Goal: Information Seeking & Learning: Learn about a topic

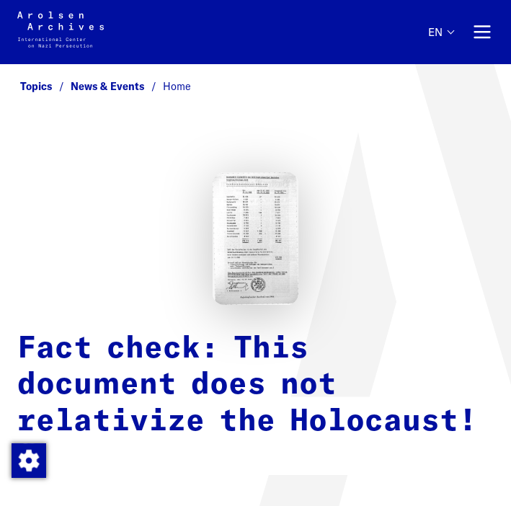
drag, startPoint x: 5, startPoint y: 362, endPoint x: -277, endPoint y: 360, distance: 281.7
click at [277, 231] on img at bounding box center [255, 238] width 85 height 133
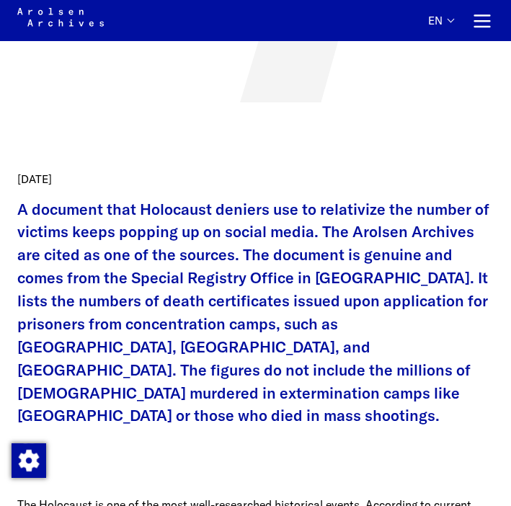
scroll to position [468, 0]
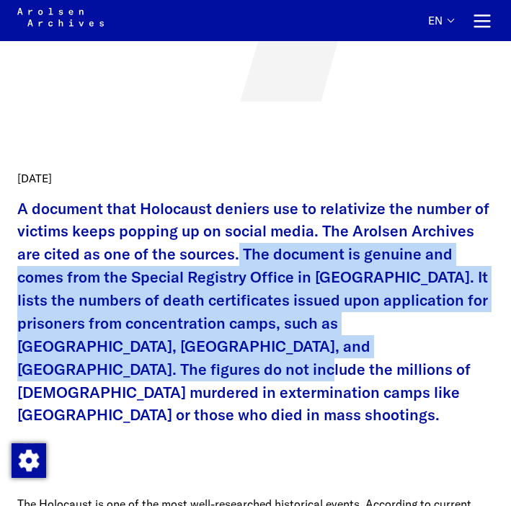
drag, startPoint x: 237, startPoint y: 257, endPoint x: 156, endPoint y: 367, distance: 136.6
click at [156, 367] on p "A document that Holocaust deniers use to relativize the number of victims keeps…" at bounding box center [255, 312] width 476 height 230
click at [285, 303] on p "A document that Holocaust deniers use to relativize the number of victims keeps…" at bounding box center [255, 312] width 476 height 230
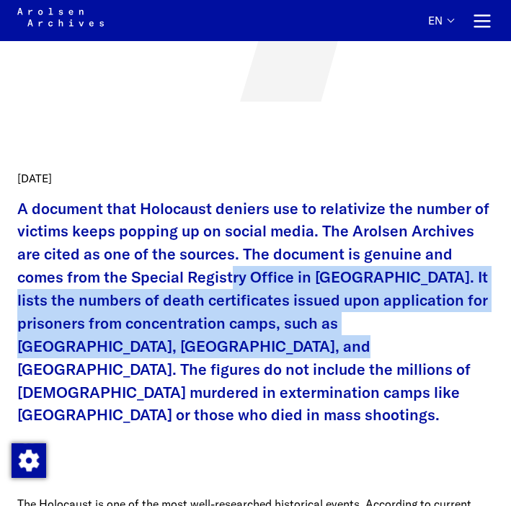
drag, startPoint x: 234, startPoint y: 280, endPoint x: 315, endPoint y: 348, distance: 105.4
click at [315, 348] on p "A document that Holocaust deniers use to relativize the number of victims keeps…" at bounding box center [255, 312] width 476 height 230
click at [282, 349] on p "A document that Holocaust deniers use to relativize the number of victims keeps…" at bounding box center [255, 312] width 476 height 230
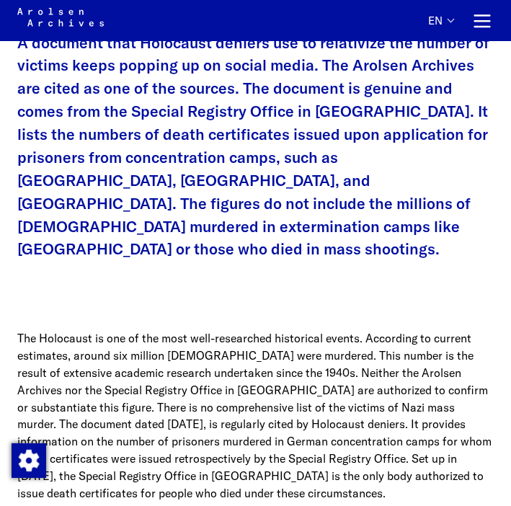
scroll to position [605, 0]
